Goal: Task Accomplishment & Management: Use online tool/utility

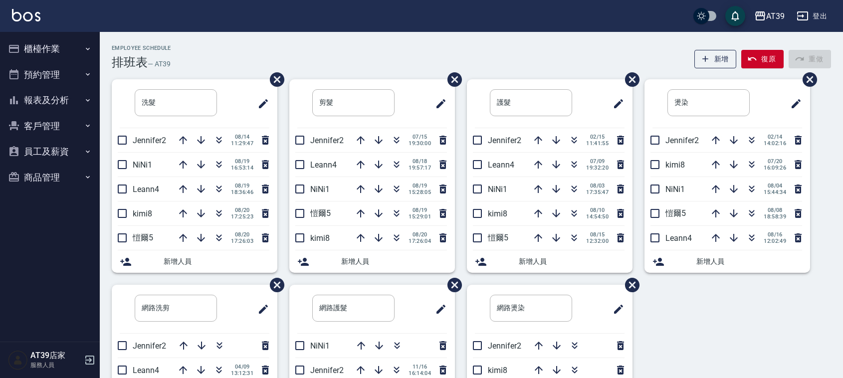
scroll to position [1, 0]
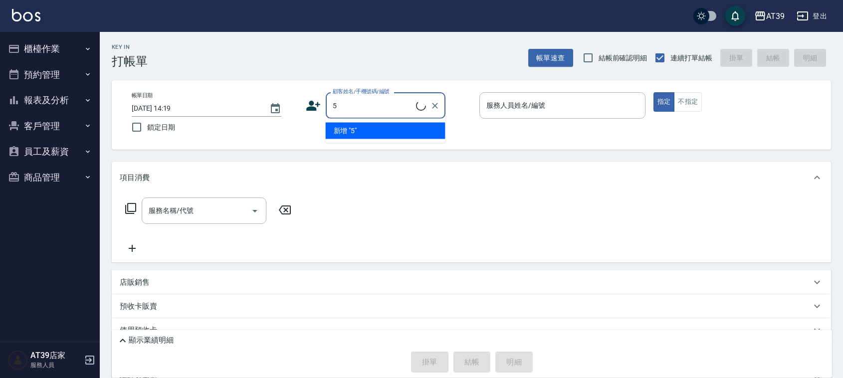
type input "[PERSON_NAME]/0903721250/5"
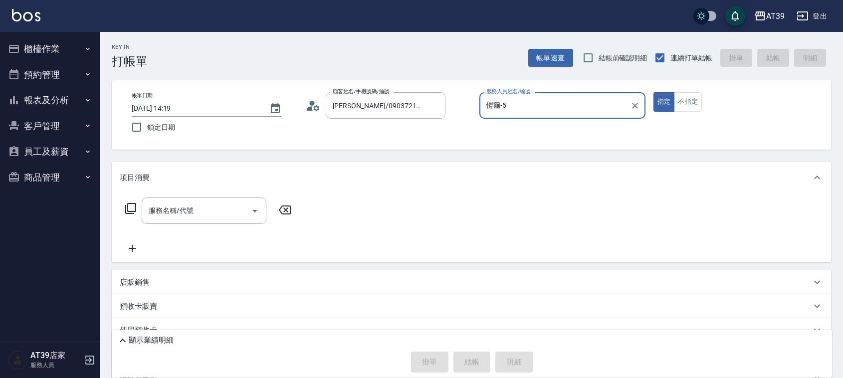
type input "愷爾-5"
click at [653, 92] on button "指定" at bounding box center [663, 101] width 21 height 19
type button "true"
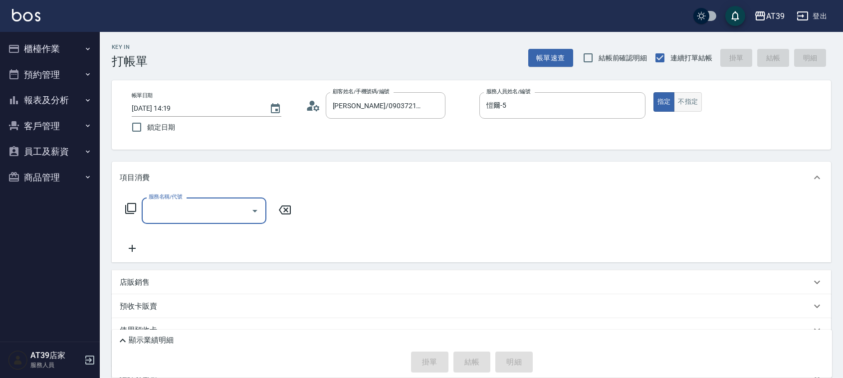
click at [690, 108] on button "不指定" at bounding box center [688, 101] width 28 height 19
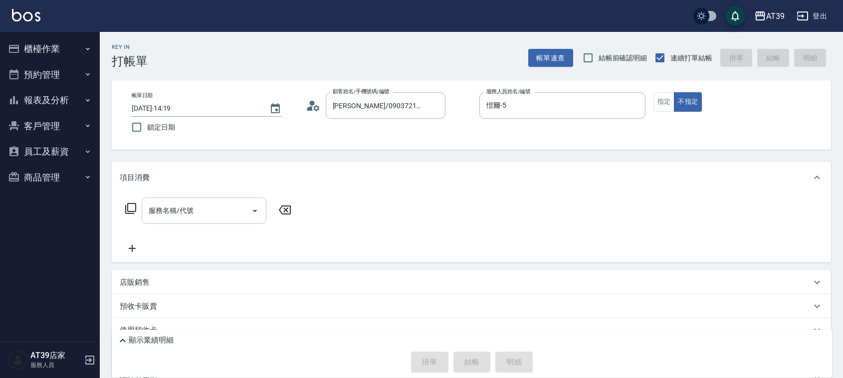
click at [210, 208] on input "服務名稱/代號" at bounding box center [196, 210] width 101 height 17
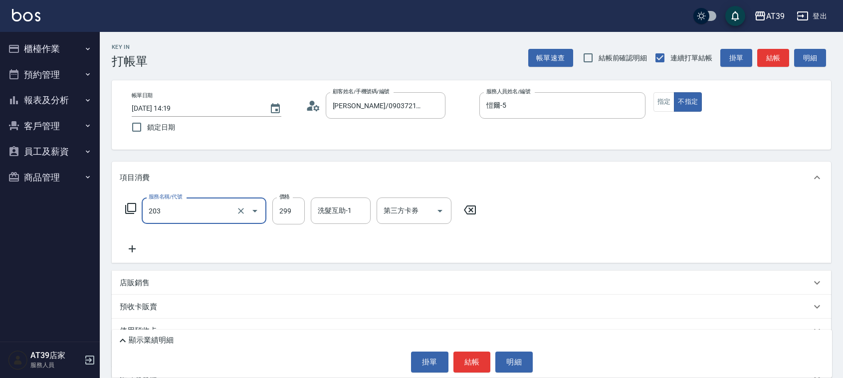
type input "B級洗+剪(203)"
type input "300"
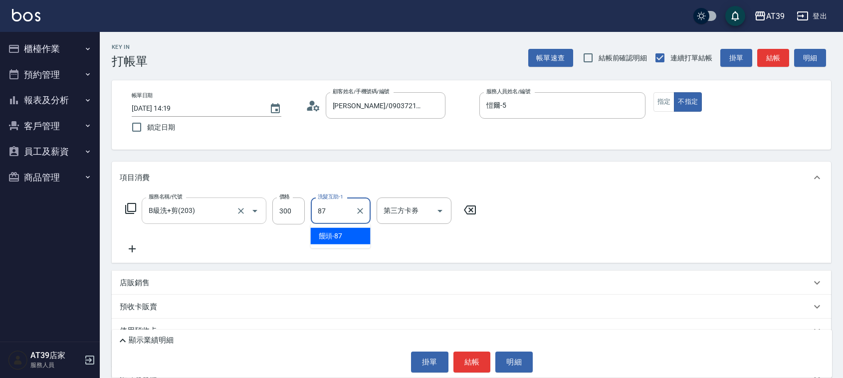
type input "饅頭-87"
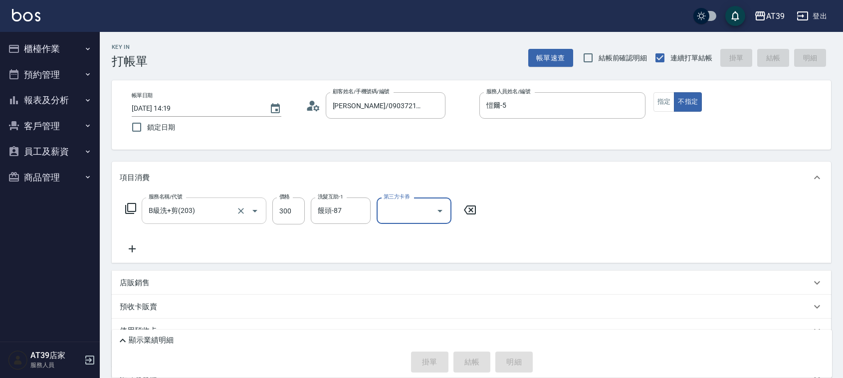
type input "[DATE] 18:06"
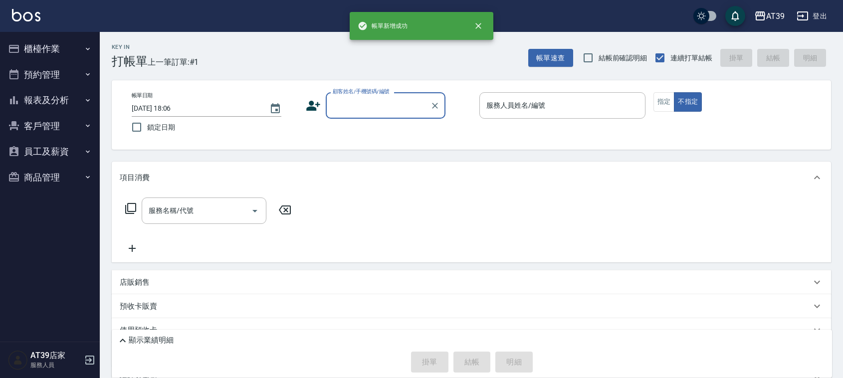
click at [238, 51] on div "Key In 打帳單 上一筆訂單:#1 帳單速查 結帳前確認明細 連續打單結帳 掛單 結帳 明細" at bounding box center [465, 50] width 731 height 36
